Goal: Task Accomplishment & Management: Complete application form

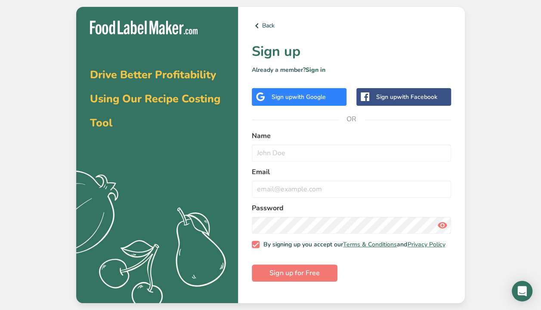
click at [317, 98] on span "with Google" at bounding box center [309, 97] width 34 height 8
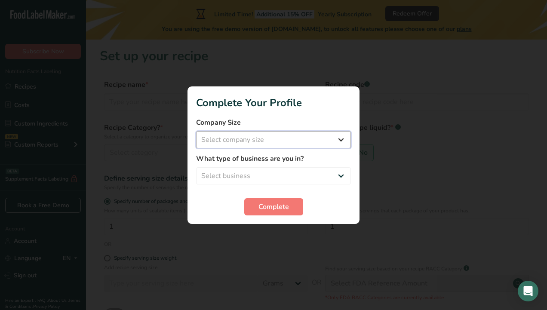
click at [262, 139] on select "Select company size Fewer than 10 Employees 10 to 50 Employees 51 to 500 Employ…" at bounding box center [273, 139] width 155 height 17
select select "1"
click at [196, 131] on select "Select company size Fewer than 10 Employees 10 to 50 Employees 51 to 500 Employ…" at bounding box center [273, 139] width 155 height 17
click at [269, 172] on select "Select business Packaged Food Manufacturer Restaurant & Cafe Bakery Meal Plans …" at bounding box center [273, 175] width 155 height 17
select select "8"
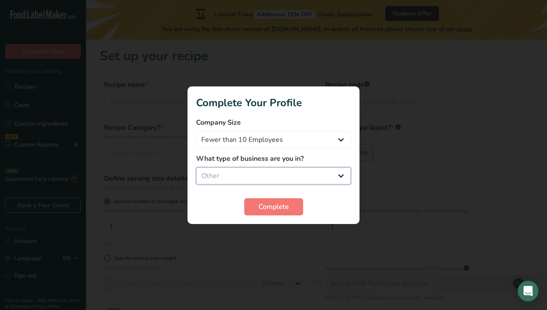
click at [196, 167] on select "Select business Packaged Food Manufacturer Restaurant & Cafe Bakery Meal Plans …" at bounding box center [273, 175] width 155 height 17
click at [278, 213] on button "Complete" at bounding box center [273, 206] width 59 height 17
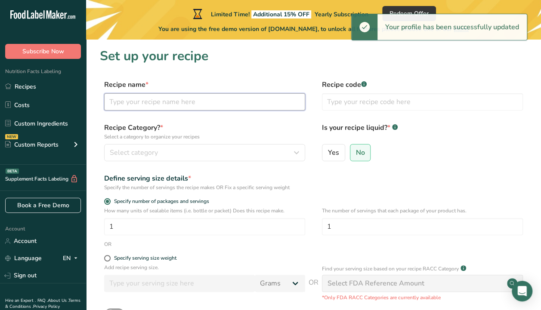
click at [137, 98] on input "text" at bounding box center [204, 101] width 201 height 17
click at [154, 76] on section "Set up your recipe Recipe name * Recipe code .a-a{fill:#347362;}.b-a{fill:#fff;…" at bounding box center [313, 211] width 455 height 342
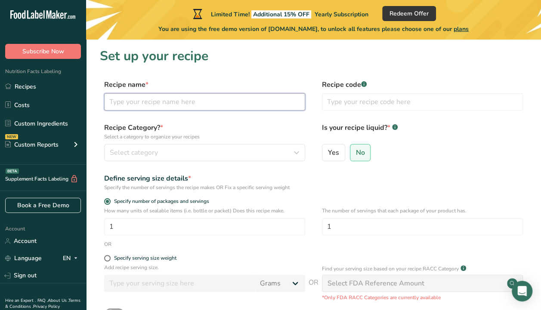
click at [187, 98] on input "text" at bounding box center [204, 101] width 201 height 17
click at [195, 74] on section "Set up your recipe Recipe name * Recipe code .a-a{fill:#347362;}.b-a{fill:#fff;…" at bounding box center [313, 211] width 455 height 342
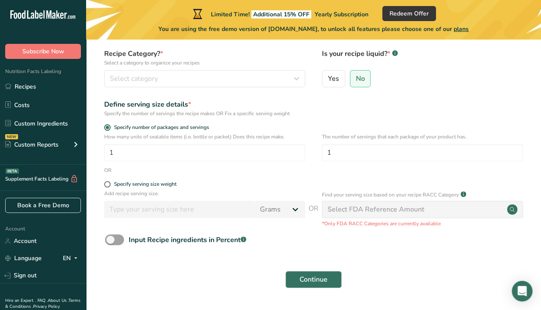
scroll to position [86, 0]
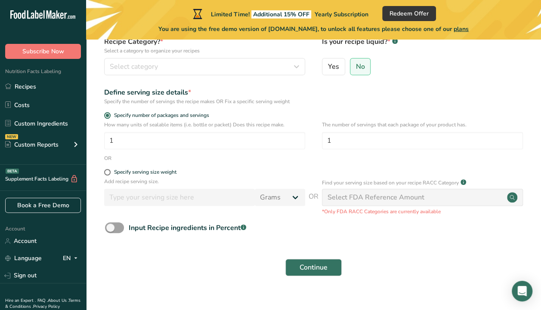
click at [367, 197] on div "Select FDA Reference Amount" at bounding box center [375, 197] width 97 height 10
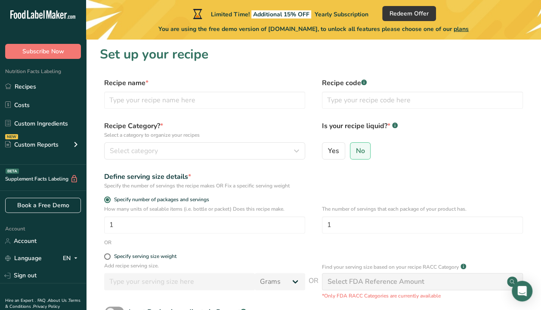
scroll to position [0, 0]
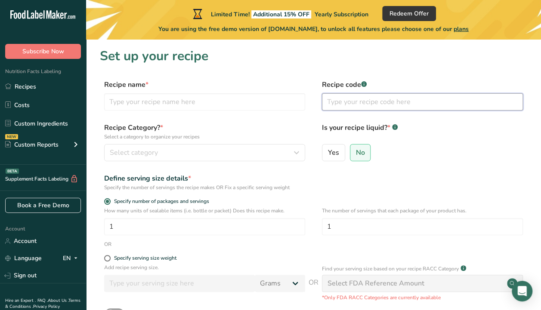
click at [357, 94] on input "text" at bounding box center [422, 101] width 201 height 17
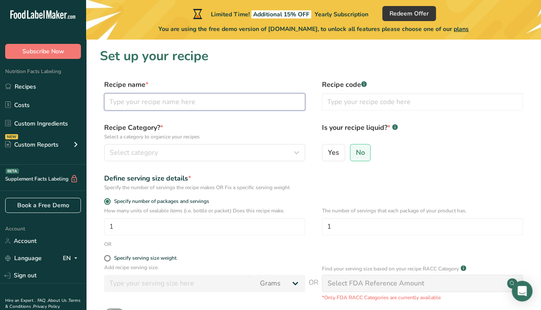
click at [227, 95] on input "text" at bounding box center [204, 101] width 201 height 17
click at [364, 80] on label "Recipe code .a-a{fill:#347362;}.b-a{fill:#fff;}" at bounding box center [422, 85] width 201 height 10
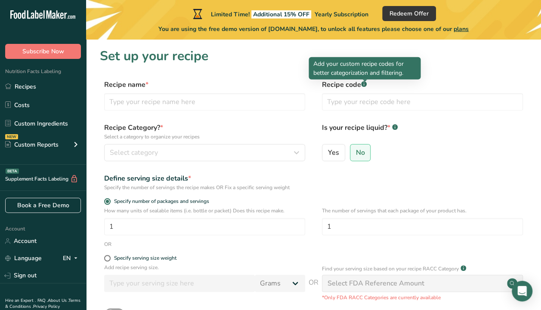
click at [364, 84] on icon at bounding box center [363, 84] width 0 height 2
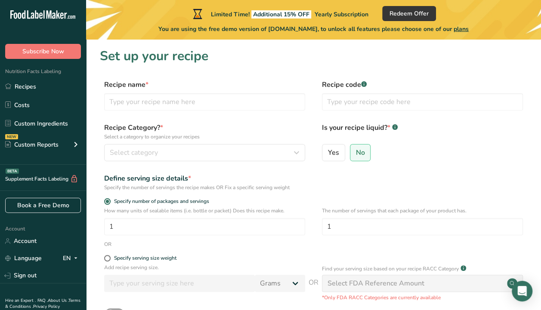
click at [364, 84] on icon at bounding box center [363, 84] width 0 height 2
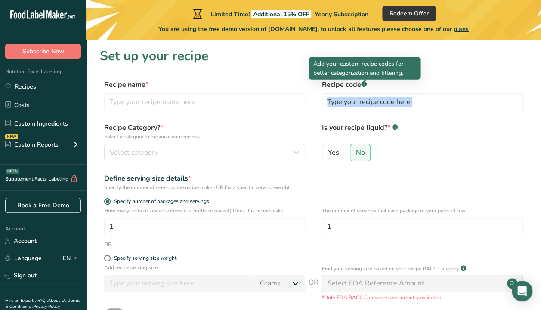
click at [364, 84] on g at bounding box center [364, 84] width 6 height 6
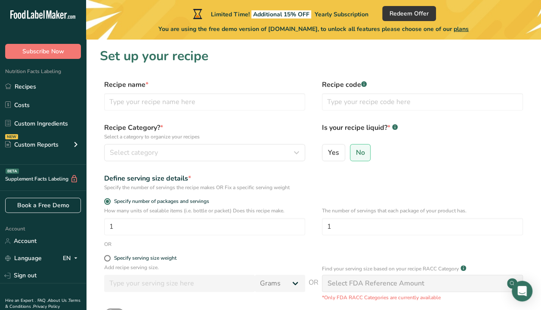
drag, startPoint x: 364, startPoint y: 84, endPoint x: 359, endPoint y: 84, distance: 5.2
click at [359, 84] on label "Recipe code .a-a{fill:#347362;}.b-a{fill:#fff;}" at bounding box center [422, 85] width 201 height 10
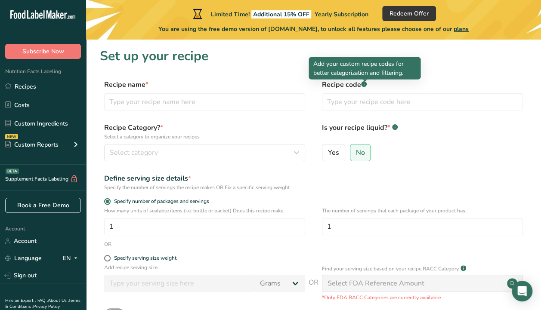
drag, startPoint x: 359, startPoint y: 84, endPoint x: 364, endPoint y: 83, distance: 5.2
click at [364, 83] on body ".a-20{fill:#fff;} Subscribe Now Nutrition Facts Labeling Recipes Costs Custom I…" at bounding box center [270, 204] width 541 height 409
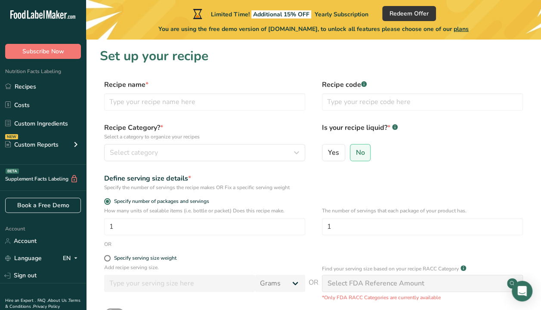
click at [364, 83] on body ".a-20{fill:#fff;} Subscribe Now Nutrition Facts Labeling Recipes Costs Custom I…" at bounding box center [270, 204] width 541 height 409
click at [363, 83] on body ".a-20{fill:#fff;} Subscribe Now Nutrition Facts Labeling Recipes Costs Custom I…" at bounding box center [270, 204] width 541 height 409
click at [365, 101] on input "text" at bounding box center [422, 101] width 201 height 17
click at [290, 76] on section "Set up your recipe Recipe name * Recipe code .a-a{fill:#347362;}.b-a{fill:#fff;…" at bounding box center [313, 211] width 455 height 342
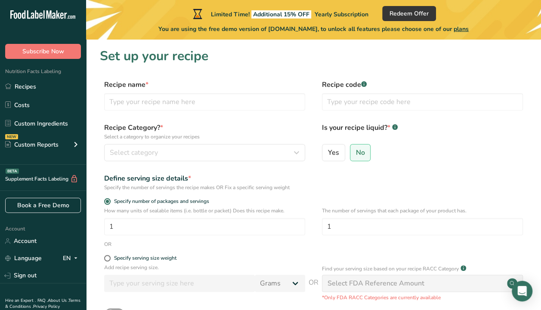
click at [320, 157] on div "Recipe Category? * Select a category to organize your recipes Select category S…" at bounding box center [313, 145] width 427 height 44
click at [328, 156] on span "Yes" at bounding box center [333, 152] width 11 height 9
click at [328, 155] on input "Yes" at bounding box center [325, 153] width 6 height 6
radio input "true"
select select "22"
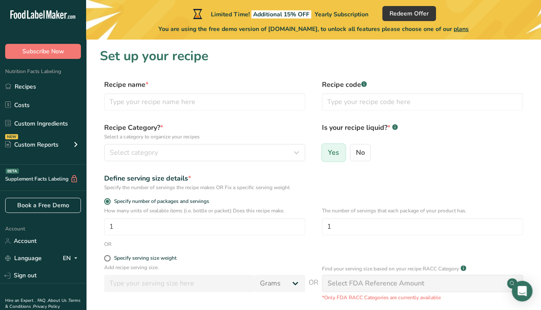
radio input "false"
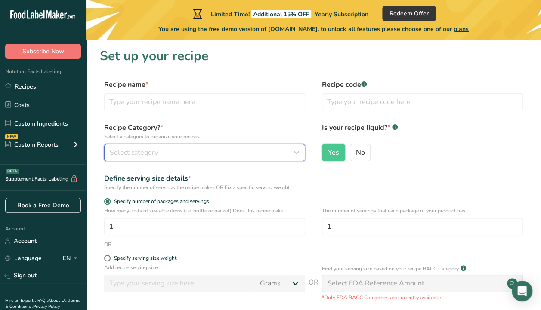
click at [187, 159] on button "Select category" at bounding box center [204, 152] width 201 height 17
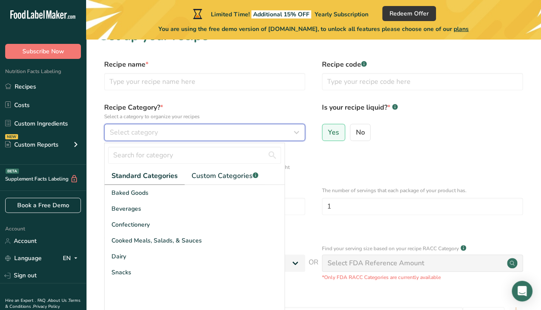
scroll to position [86, 0]
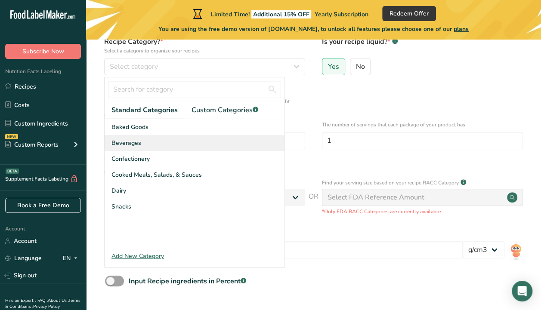
click at [138, 140] on span "Beverages" at bounding box center [126, 143] width 30 height 9
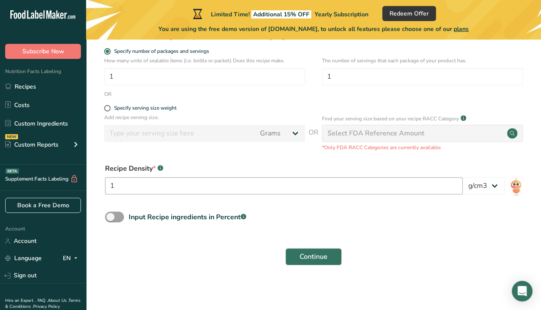
scroll to position [151, 0]
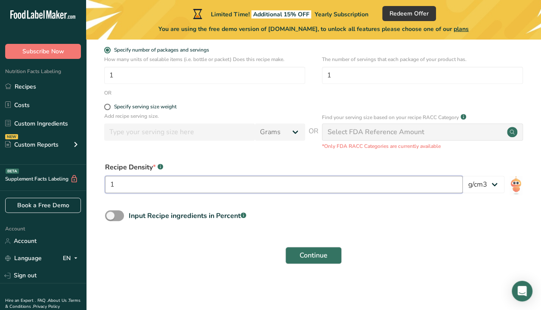
click at [206, 188] on input "1" at bounding box center [283, 184] width 357 height 17
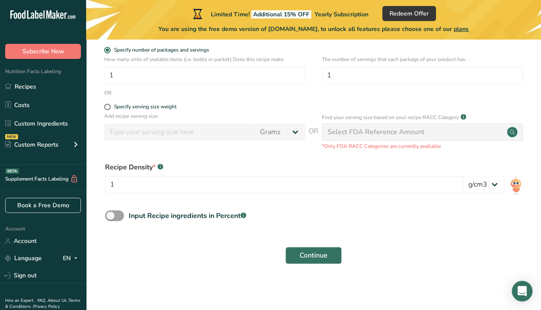
click at [209, 159] on div "Recipe Density * .a-a{fill:#347362;}.b-a{fill:#fff;} 1 lb/ft3 g/cm3" at bounding box center [313, 180] width 427 height 46
click at [474, 185] on select "lb/ft3 g/cm3" at bounding box center [483, 184] width 42 height 17
click at [475, 185] on select "lb/ft3 g/cm3" at bounding box center [483, 184] width 42 height 17
click at [447, 162] on div "Recipe Density * .a-a{fill:#347362;}.b-a{fill:#fff;} 1 lb/ft3 g/cm3" at bounding box center [313, 180] width 427 height 46
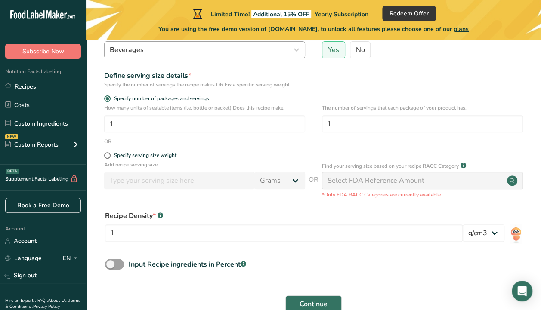
scroll to position [0, 0]
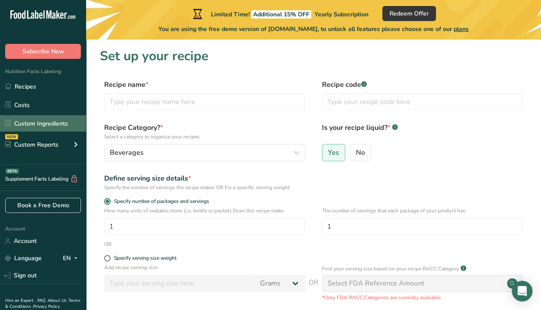
click at [49, 124] on link "Custom Ingredients" at bounding box center [43, 123] width 86 height 16
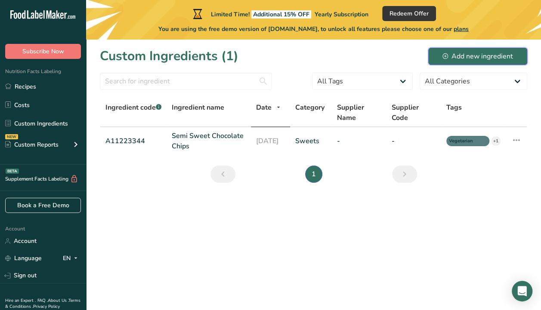
click at [475, 58] on div "Add new ingredient" at bounding box center [477, 56] width 71 height 10
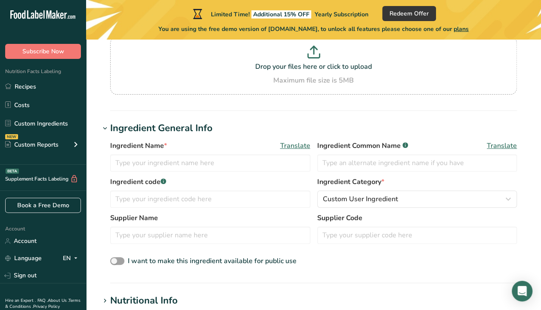
scroll to position [86, 0]
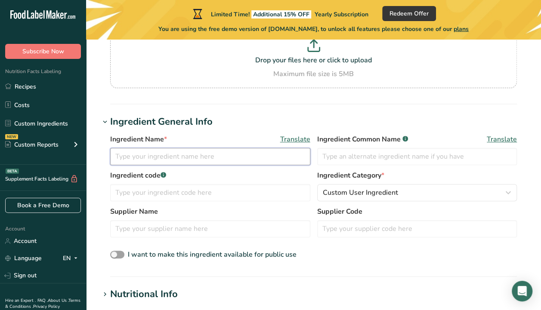
drag, startPoint x: 158, startPoint y: 151, endPoint x: 183, endPoint y: 139, distance: 27.7
click at [158, 151] on input "text" at bounding box center [210, 156] width 200 height 17
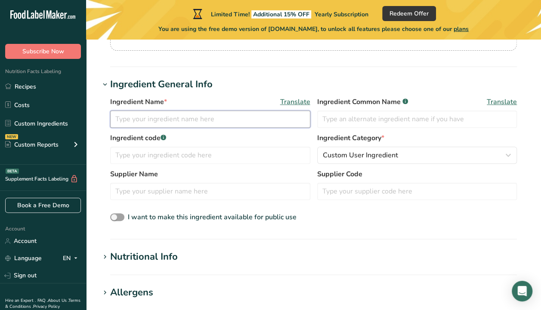
click at [221, 135] on div "Ingredient Name * Translate Ingredient Common Name .a-a{fill:#347362;}.b-a{fill…" at bounding box center [313, 160] width 427 height 137
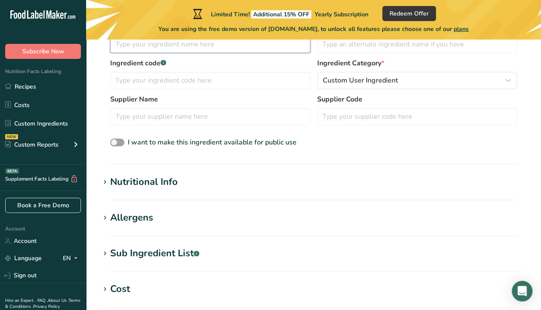
scroll to position [215, 0]
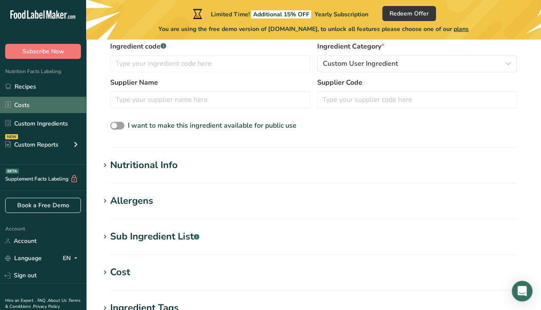
click at [32, 105] on link "Costs" at bounding box center [43, 105] width 86 height 16
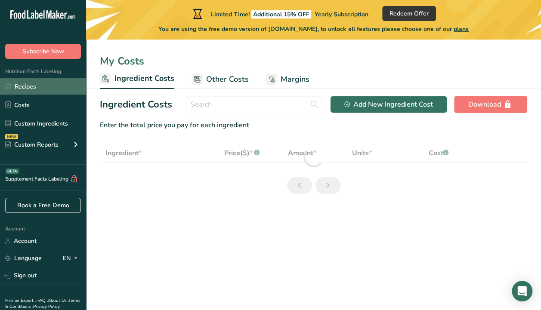
click at [37, 90] on link "Recipes" at bounding box center [43, 86] width 86 height 16
select select "1"
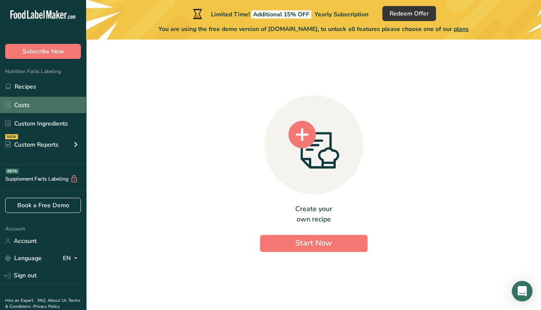
click at [39, 102] on link "Costs" at bounding box center [43, 105] width 86 height 16
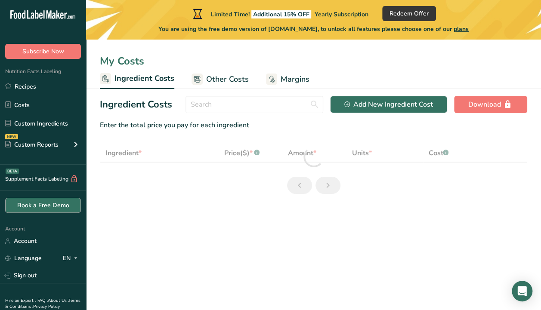
select select "1"
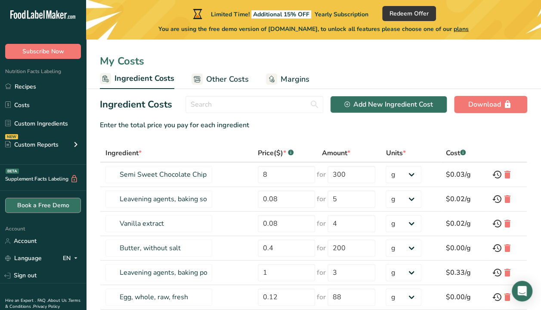
scroll to position [29, 0]
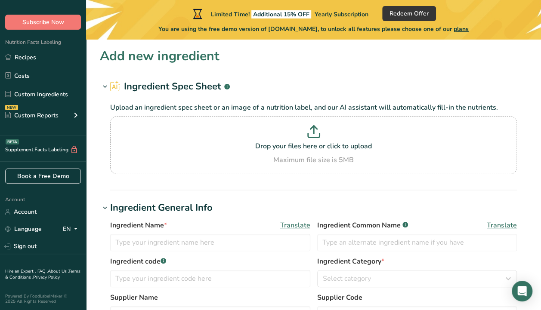
scroll to position [215, 0]
